Goal: Task Accomplishment & Management: Manage account settings

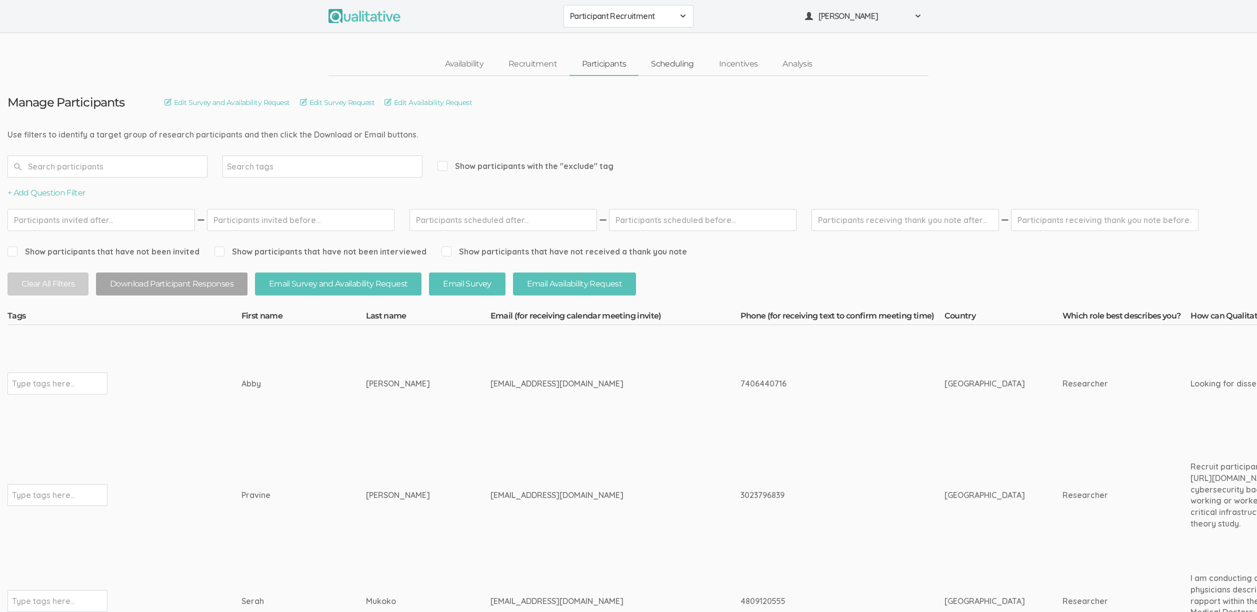
click at [664, 68] on link "Scheduling" at bounding box center [673, 65] width 68 height 22
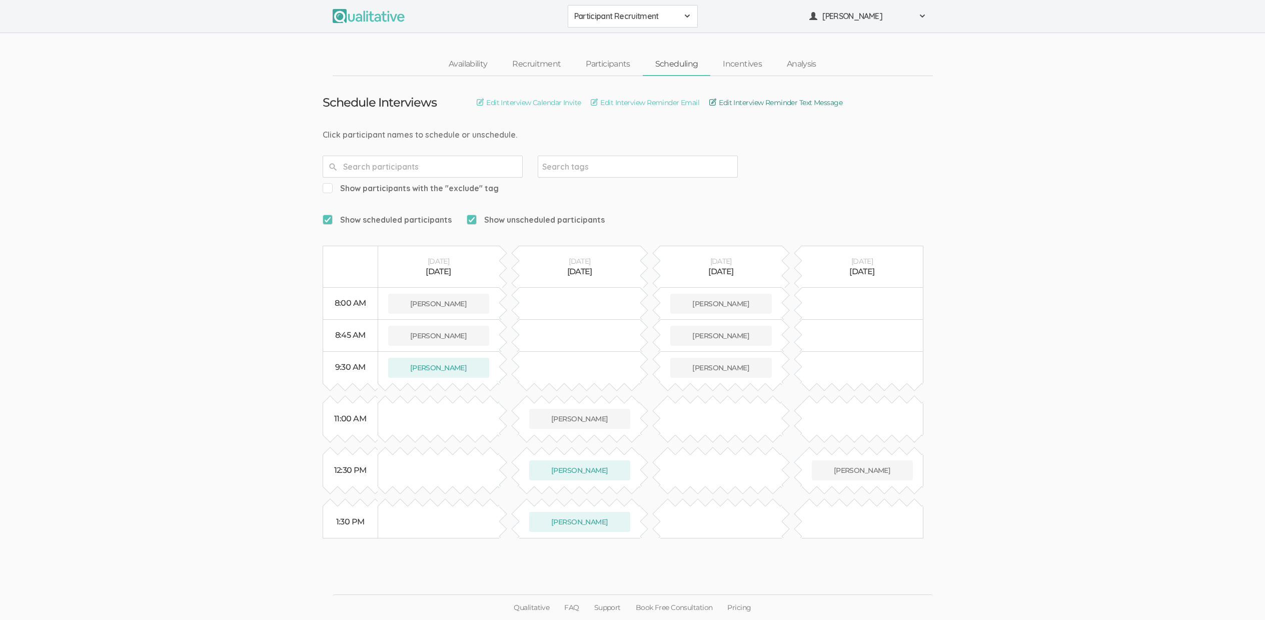
click at [793, 101] on link "Edit Interview Reminder Text Message" at bounding box center [775, 102] width 133 height 11
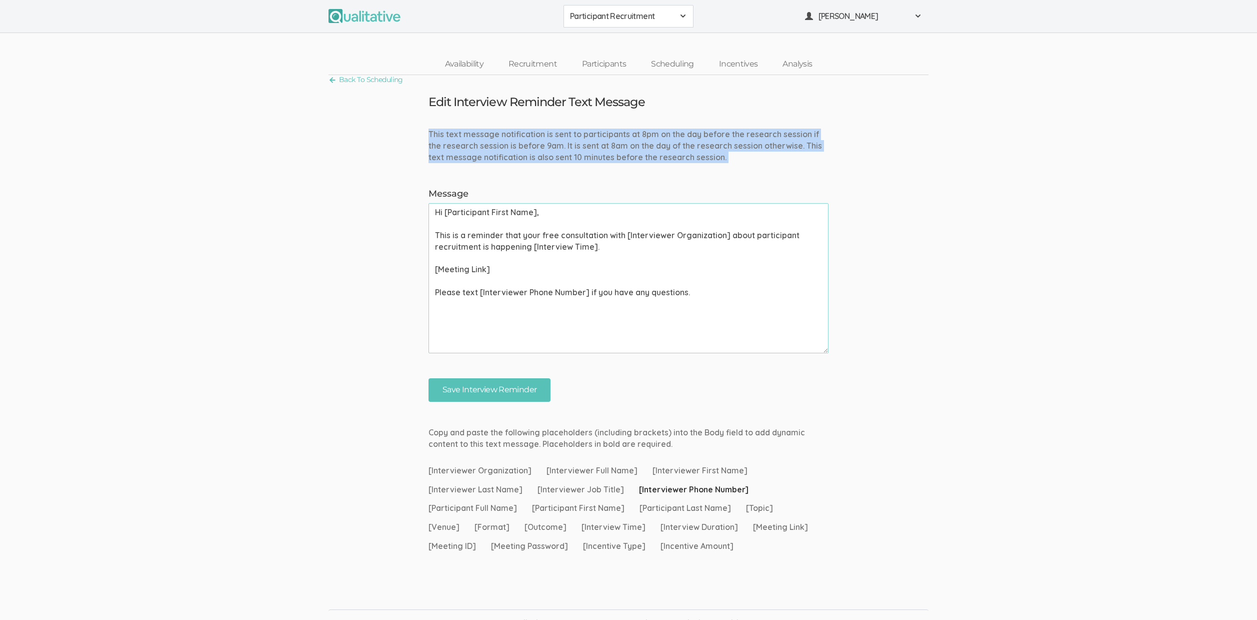
drag, startPoint x: 517, startPoint y: 128, endPoint x: 700, endPoint y: 167, distance: 187.2
click at [700, 167] on form "This text message notification is sent to participants at 8pm on the day before…" at bounding box center [628, 265] width 1257 height 273
drag, startPoint x: 622, startPoint y: 154, endPoint x: 598, endPoint y: 138, distance: 28.7
click at [598, 138] on div "This text message notification is sent to participants at 8pm on the day before…" at bounding box center [628, 146] width 415 height 35
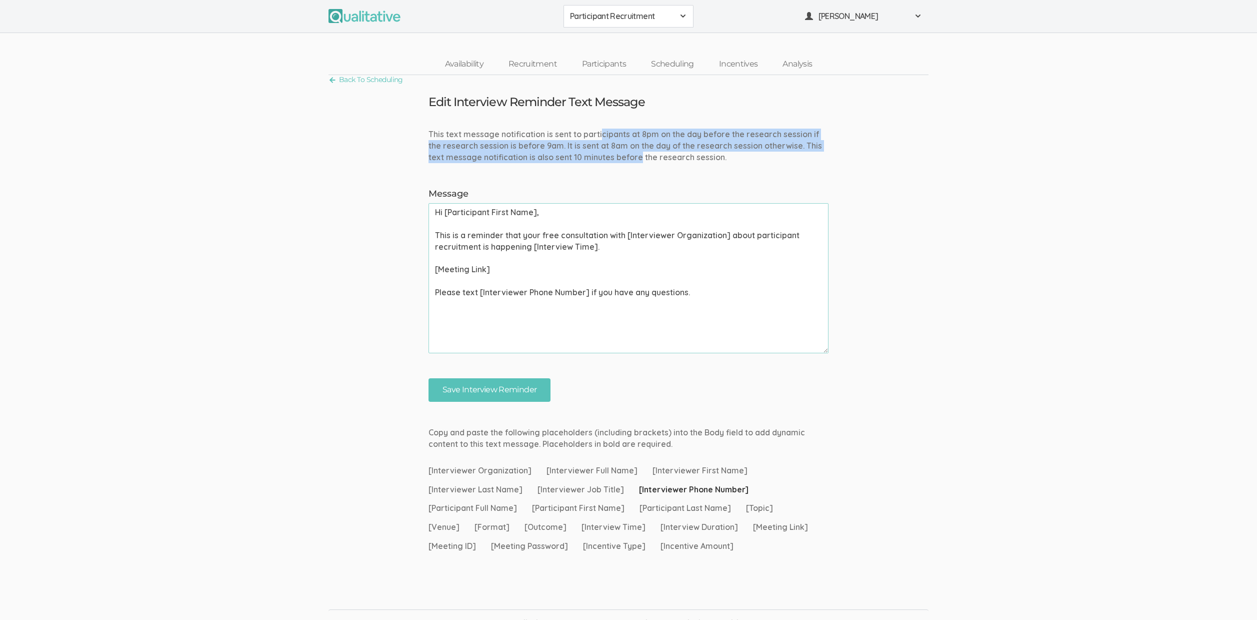
click at [599, 138] on div "This text message notification is sent to participants at 8pm on the day before…" at bounding box center [628, 146] width 415 height 35
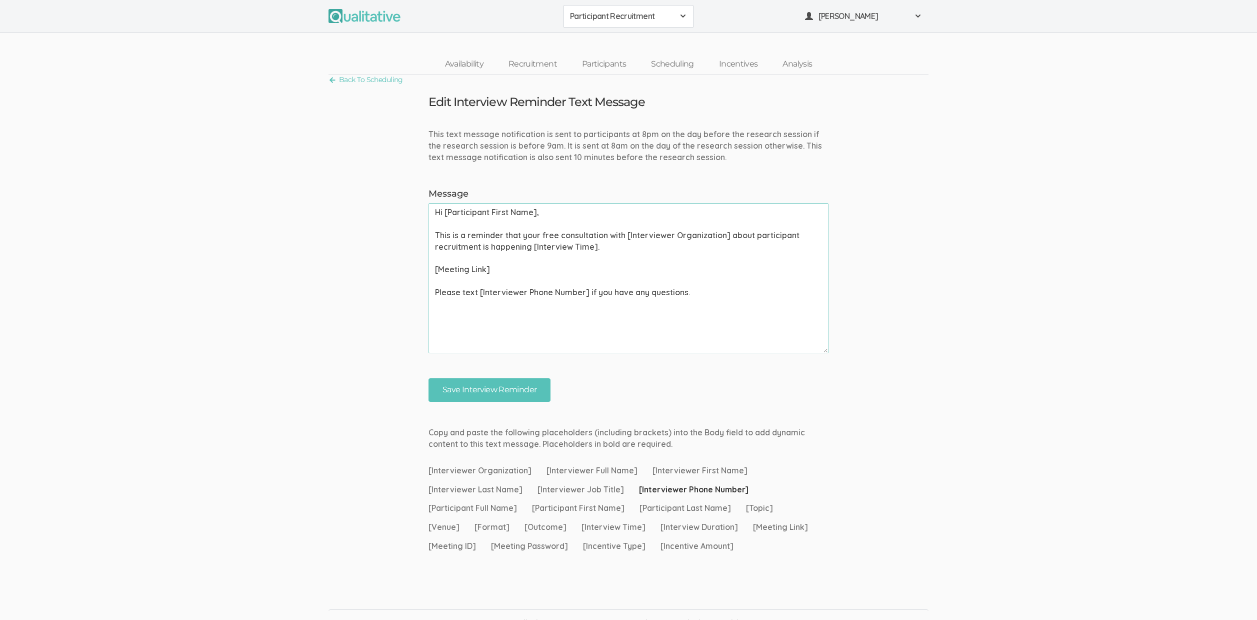
click at [599, 134] on div "This text message notification is sent to participants at 8pm on the day before…" at bounding box center [628, 146] width 415 height 35
click at [593, 61] on link "Participants" at bounding box center [604, 65] width 69 height 22
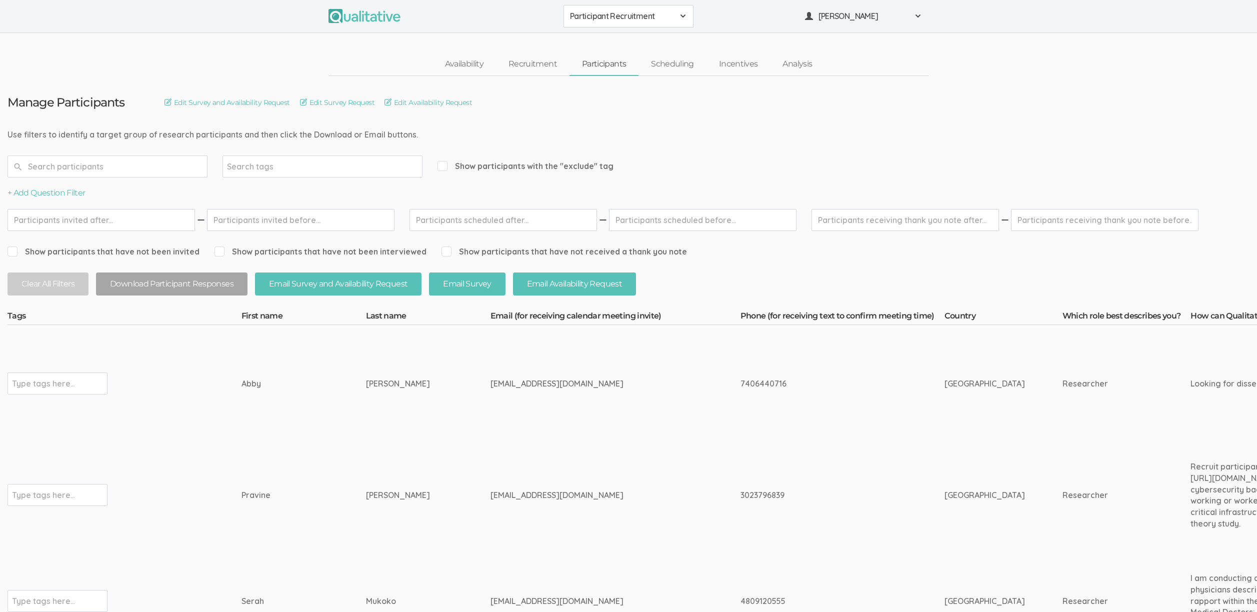
click at [387, 431] on td "[PERSON_NAME]" at bounding box center [428, 384] width 125 height 118
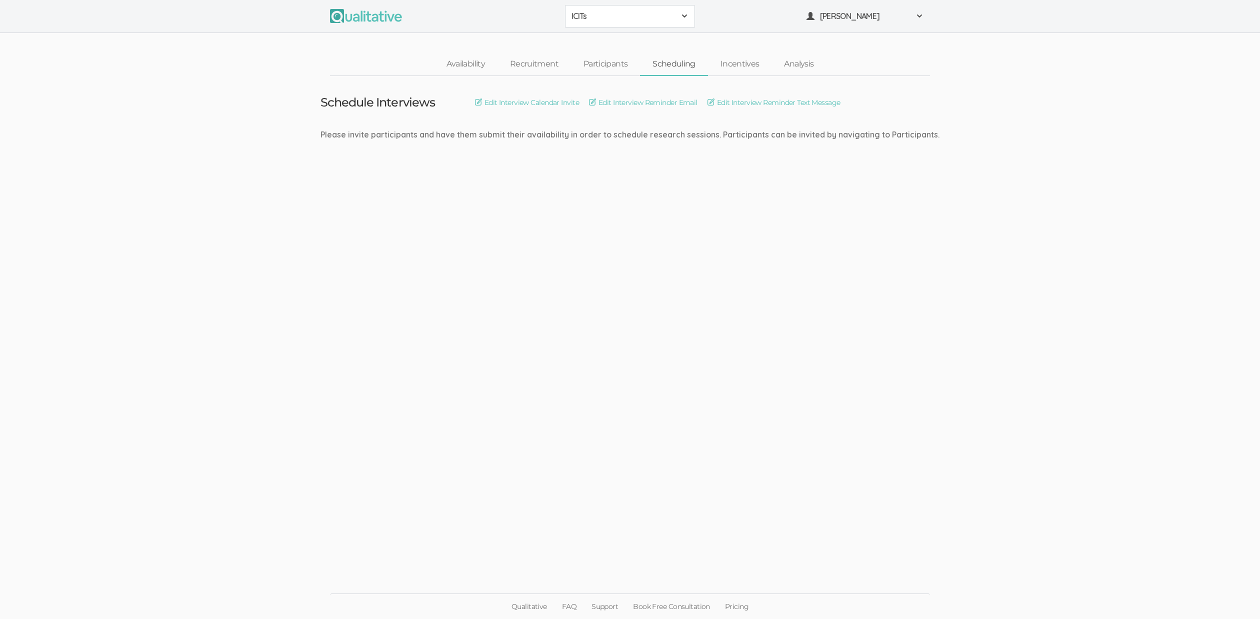
click at [380, 433] on ui-view "Schedule Interviews Edit Interview Calendar Invite Edit Interview Reminder Emai…" at bounding box center [630, 310] width 1260 height 468
